Goal: Answer question/provide support

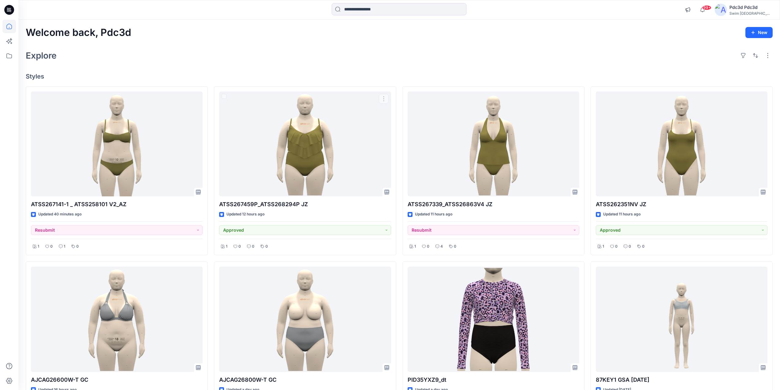
scroll to position [61, 0]
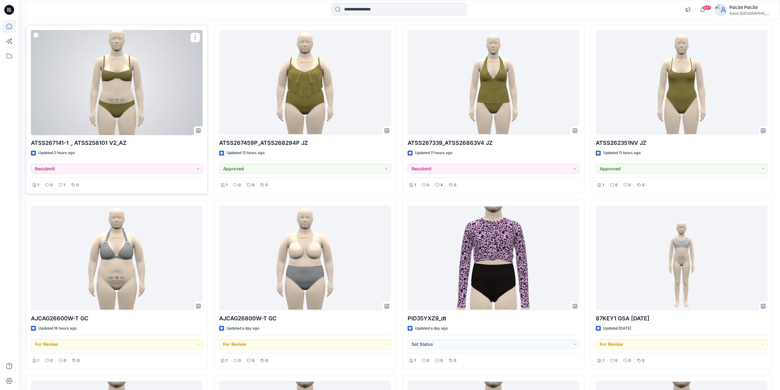
click at [133, 89] on div at bounding box center [117, 82] width 172 height 105
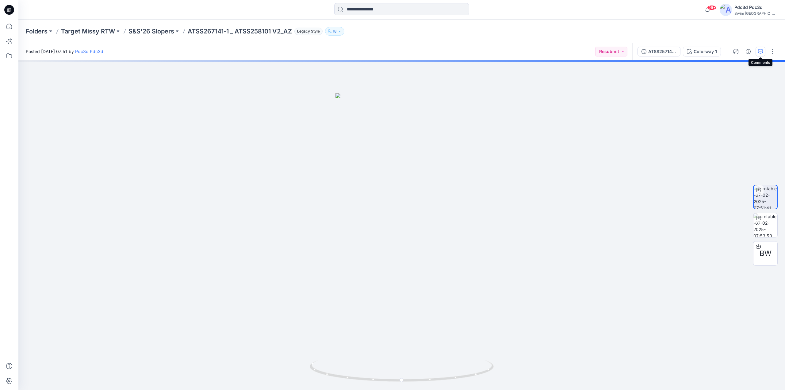
click at [760, 49] on icon "button" at bounding box center [760, 51] width 5 height 5
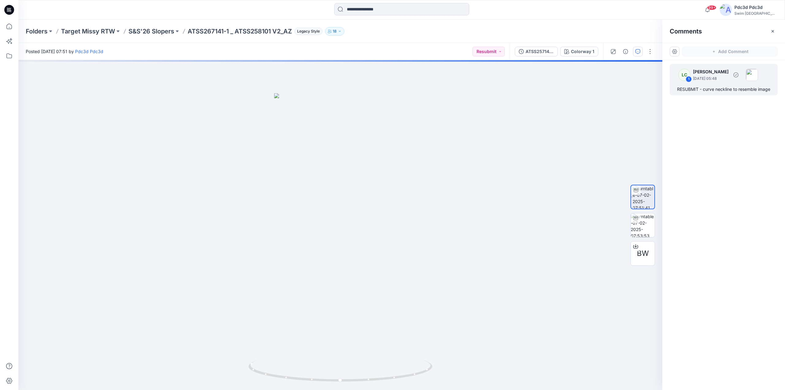
click at [712, 87] on div "RESUBMIT - curve neckline to resemble image" at bounding box center [723, 89] width 93 height 7
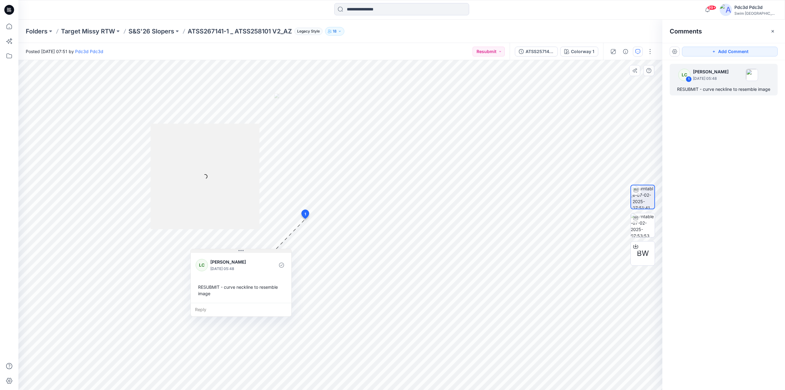
drag, startPoint x: 371, startPoint y: 223, endPoint x: 259, endPoint y: 250, distance: 114.4
click at [259, 250] on button at bounding box center [241, 251] width 101 height 4
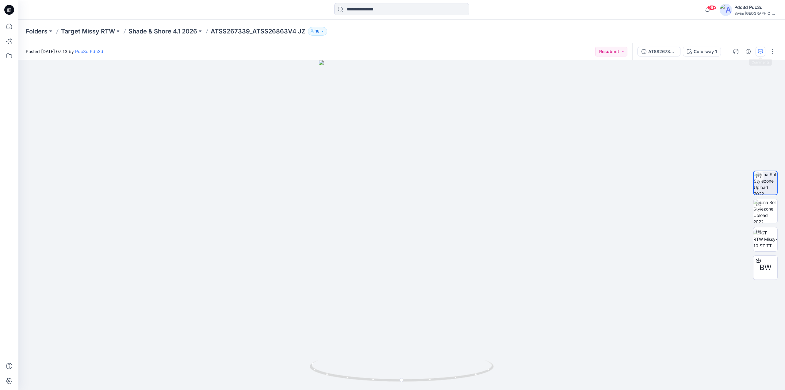
click at [761, 49] on icon "button" at bounding box center [760, 51] width 5 height 5
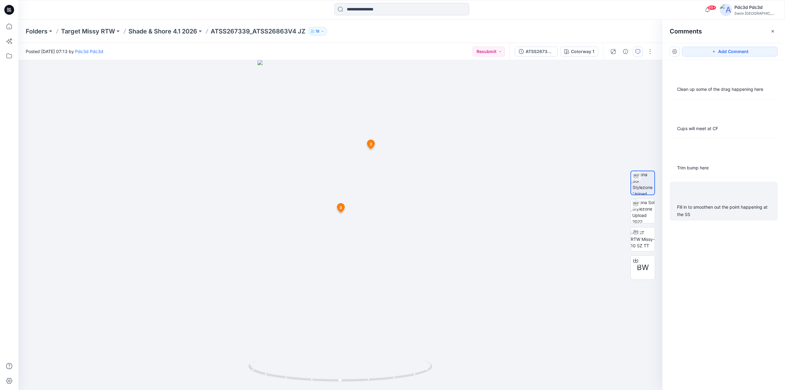
click at [704, 211] on div "Fill in to smoothen out the point happening at the SS" at bounding box center [723, 210] width 93 height 15
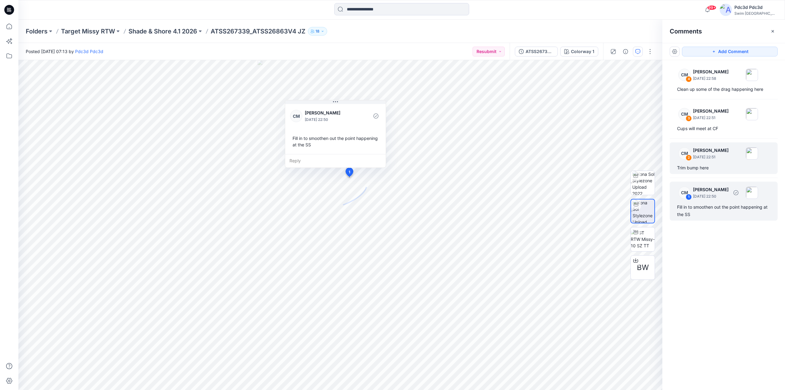
click at [703, 172] on div "CM 2 [PERSON_NAME] [DATE] 22:51 Trim bump here" at bounding box center [723, 158] width 108 height 32
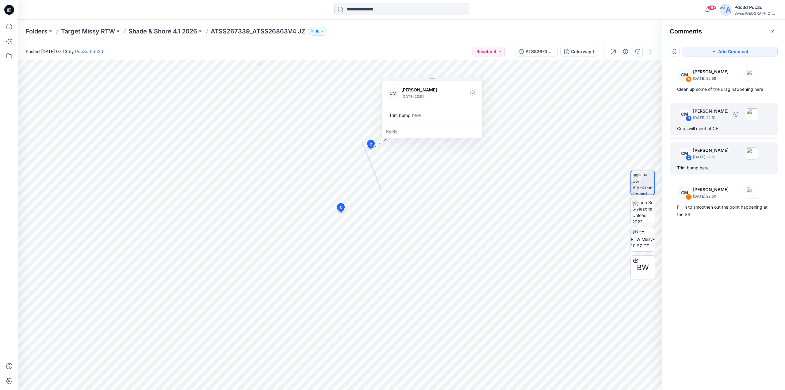
click at [716, 82] on p "[DATE] 22:51" at bounding box center [711, 78] width 36 height 6
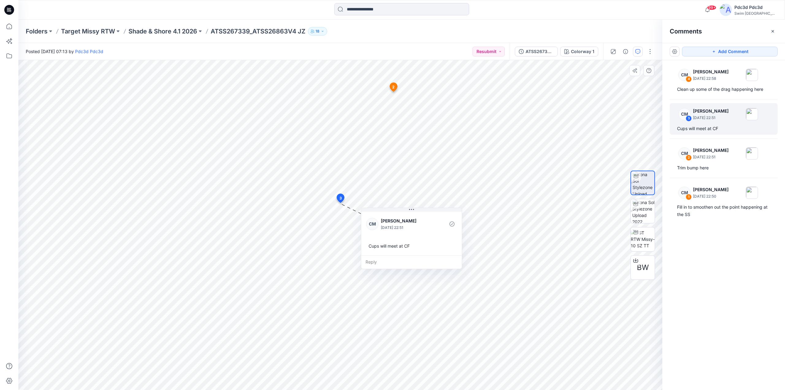
drag, startPoint x: 343, startPoint y: 211, endPoint x: 375, endPoint y: 214, distance: 32.0
click at [375, 214] on div "CM [PERSON_NAME] [DATE] 22:51 Cups will meet at CF" at bounding box center [411, 232] width 101 height 45
click at [712, 89] on div "Clean up some of the drag happening here" at bounding box center [723, 89] width 93 height 7
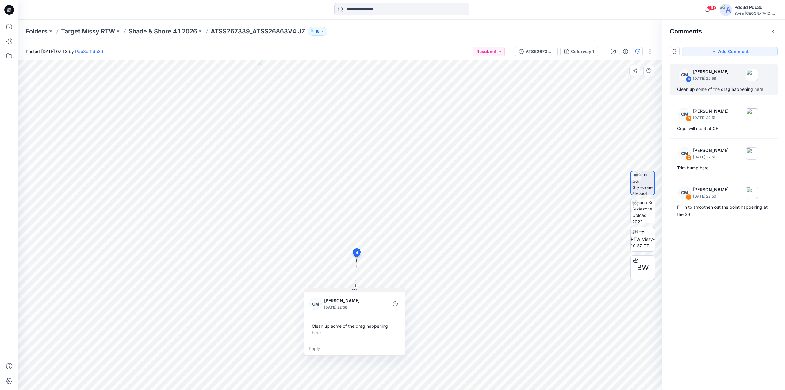
drag, startPoint x: 372, startPoint y: 263, endPoint x: 328, endPoint y: 289, distance: 51.3
click at [328, 289] on button at bounding box center [354, 290] width 101 height 4
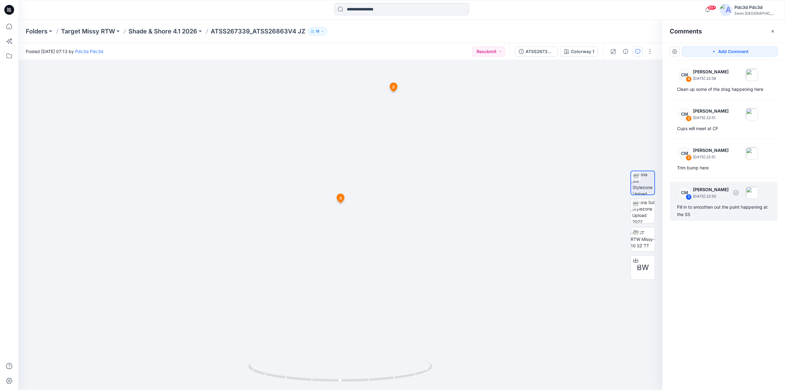
click at [714, 215] on div "Fill in to smoothen out the point happening at the SS" at bounding box center [723, 210] width 93 height 15
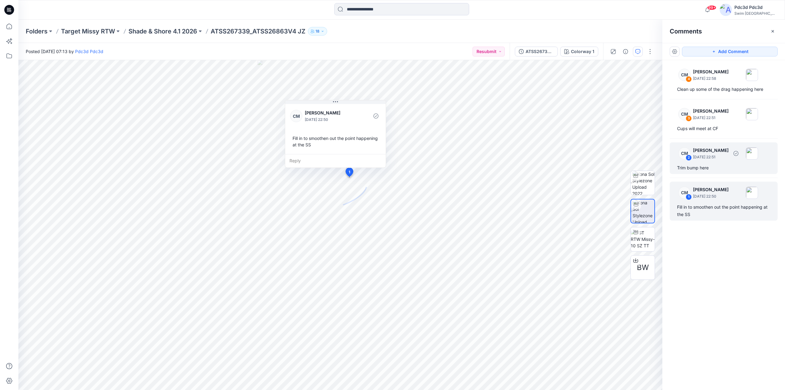
click at [702, 165] on div "Trim bump here" at bounding box center [723, 167] width 93 height 7
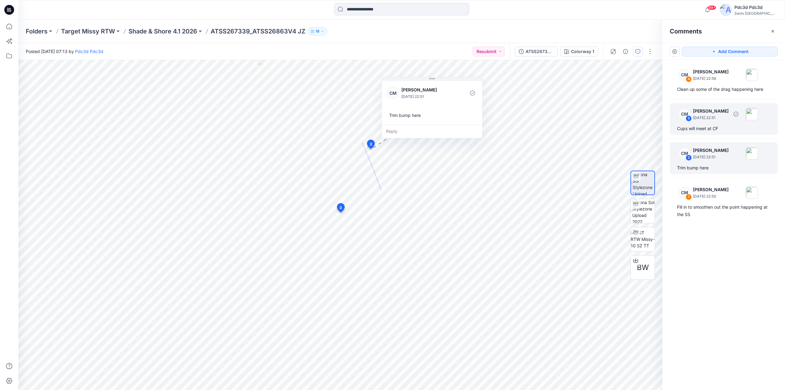
click at [710, 124] on div "CM 3 [PERSON_NAME] [DATE] 22:51 Cups will meet at CF" at bounding box center [723, 119] width 108 height 32
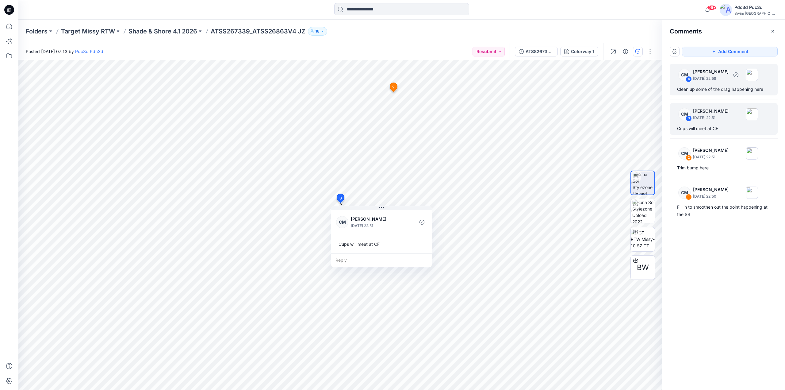
click at [713, 95] on div "CM 4 [PERSON_NAME] [DATE] 22:58 Clean up some of the drag happening here" at bounding box center [723, 80] width 108 height 32
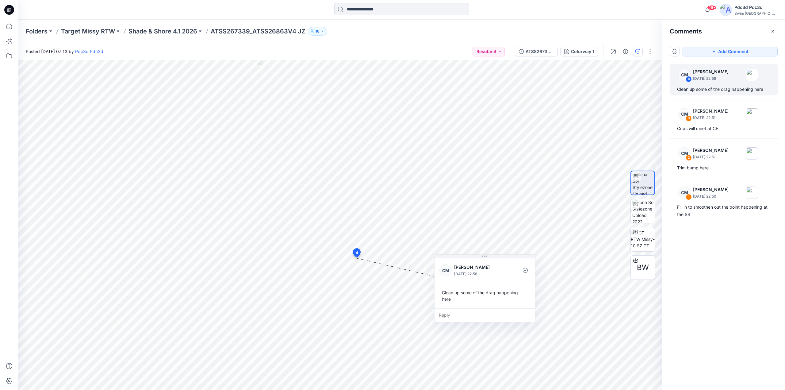
drag, startPoint x: 382, startPoint y: 264, endPoint x: 467, endPoint y: 261, distance: 85.3
click at [467, 261] on div "CM [PERSON_NAME] [DATE] 22:58 Clean up some of the drag happening here" at bounding box center [484, 282] width 101 height 51
drag, startPoint x: 766, startPoint y: 89, endPoint x: 670, endPoint y: 93, distance: 96.0
click at [670, 93] on div "CM 4 [PERSON_NAME] [DATE] 22:58 Clean up some of the drag happening here" at bounding box center [723, 80] width 108 height 32
copy div "Clean up some of the drag happening here"
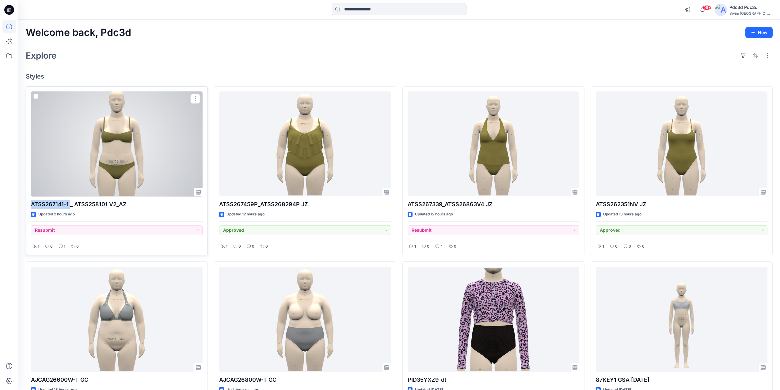
drag, startPoint x: 69, startPoint y: 204, endPoint x: 29, endPoint y: 204, distance: 40.5
click at [29, 204] on div "ATSS267141-1 _ ATSS258101 V2_AZ Updated 2 hours ago Resubmit 1 0 1 0" at bounding box center [117, 170] width 182 height 169
copy p "ATSS267141-1"
